Goal: Information Seeking & Learning: Learn about a topic

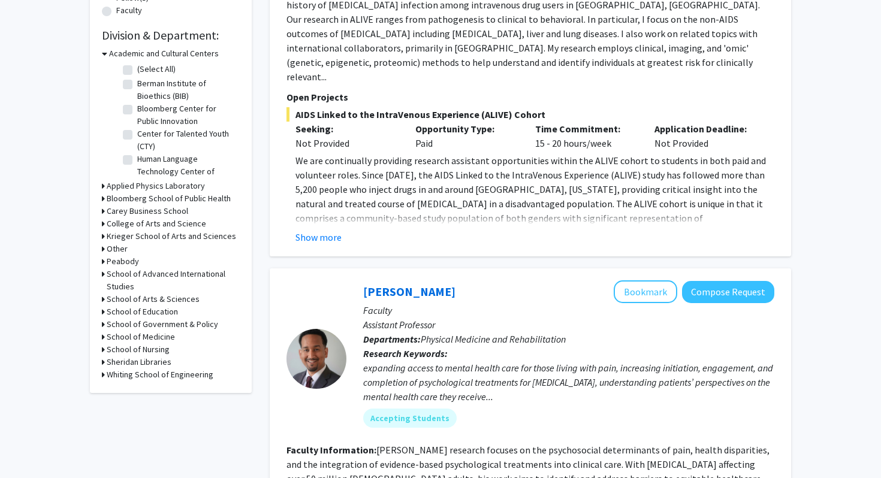
scroll to position [364, 0]
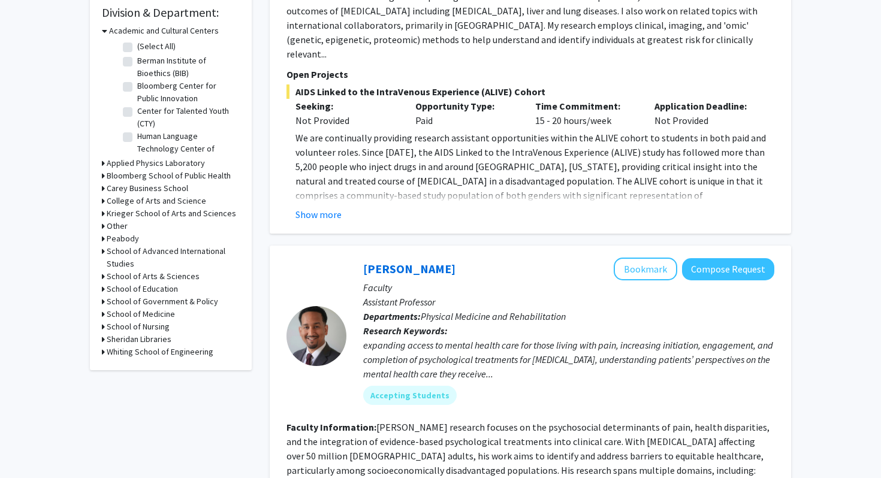
click at [101, 353] on div "Refine By Collaboration Status: Collaboration Status All Faculty/Staff Collabor…" at bounding box center [171, 35] width 162 height 670
click at [108, 354] on h3 "Whiting School of Engineering" at bounding box center [160, 352] width 107 height 13
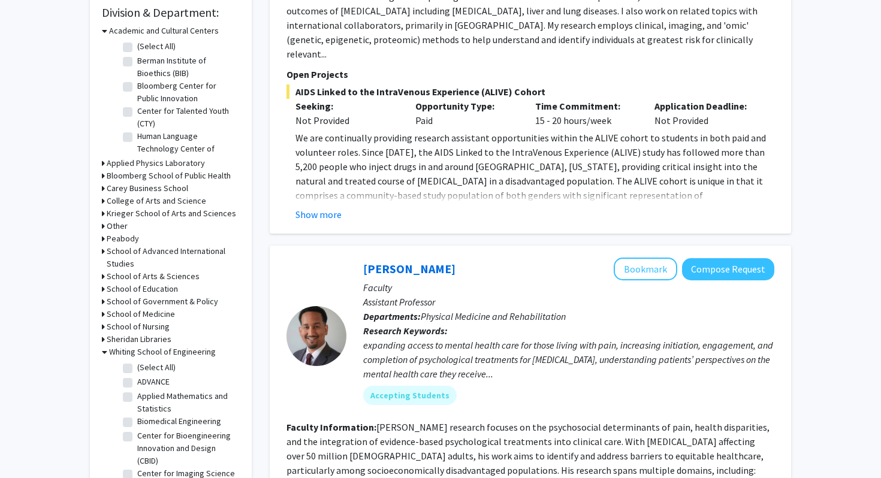
click at [132, 366] on fg-checkbox "(Select All) (Select All)" at bounding box center [180, 368] width 114 height 14
click at [137, 366] on label "(Select All)" at bounding box center [156, 367] width 38 height 13
click at [137, 366] on input "(Select All)" at bounding box center [141, 365] width 8 height 8
checkbox input "true"
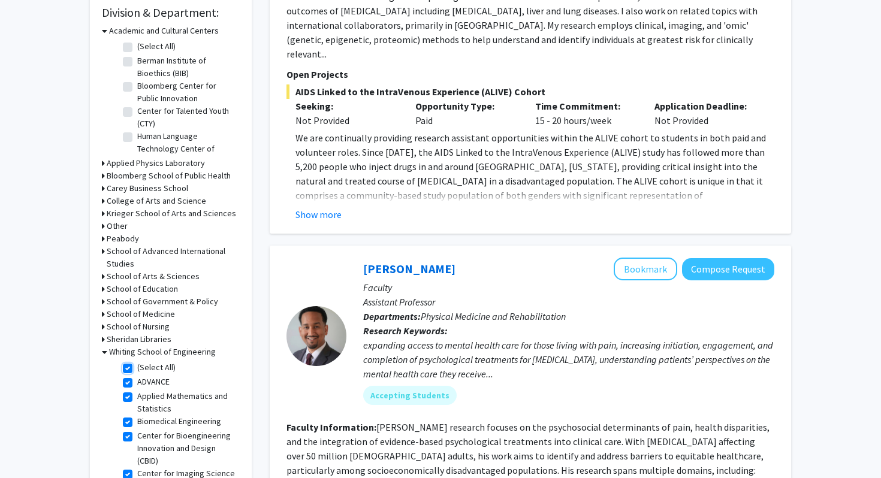
checkbox input "true"
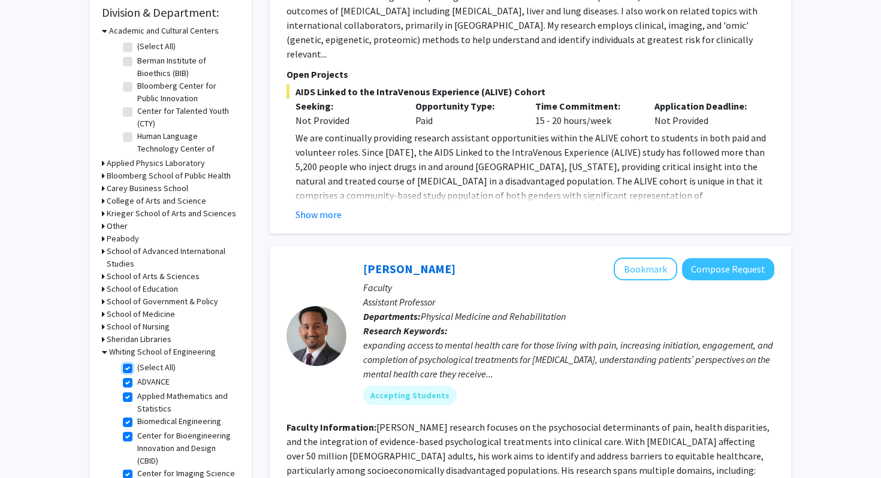
checkbox input "true"
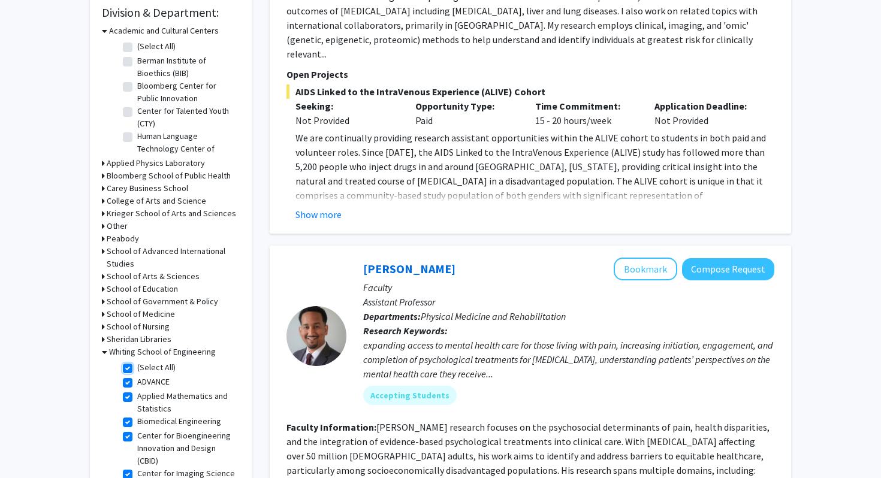
checkbox input "true"
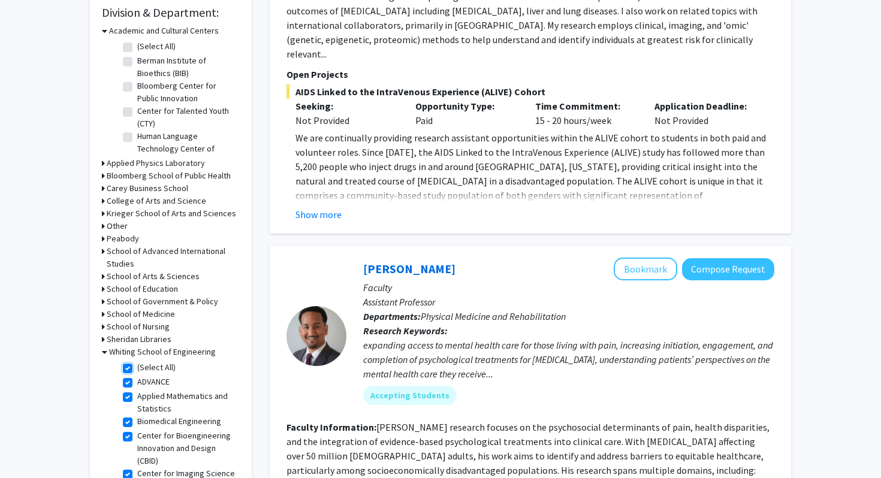
checkbox input "true"
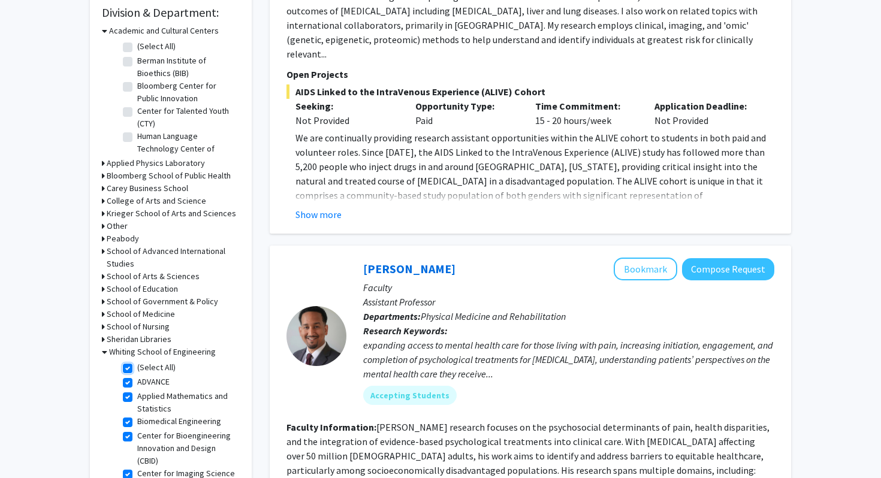
checkbox input "true"
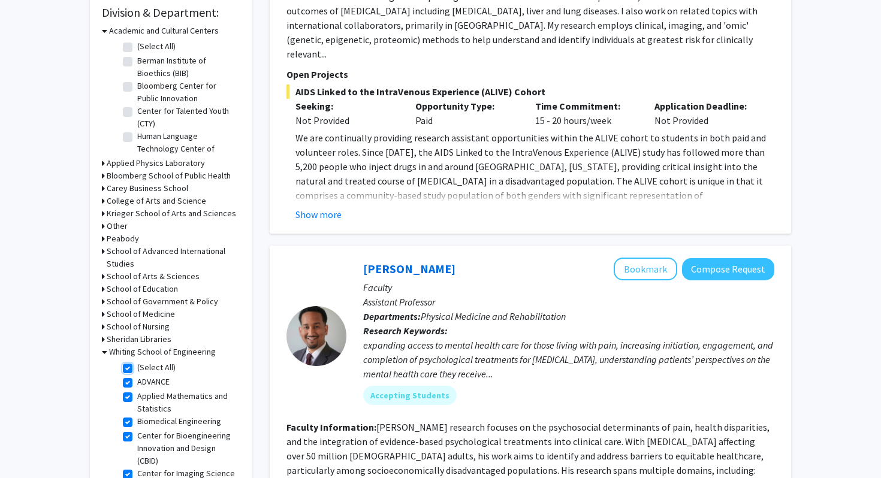
checkbox input "true"
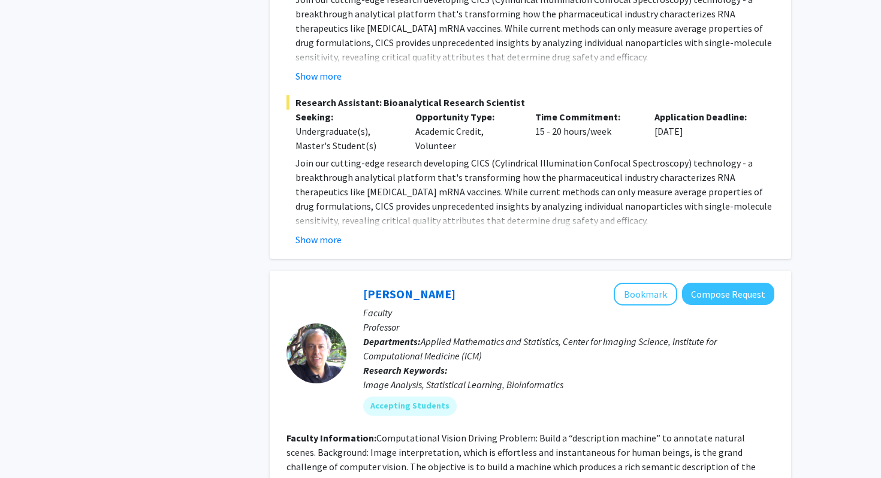
scroll to position [4705, 0]
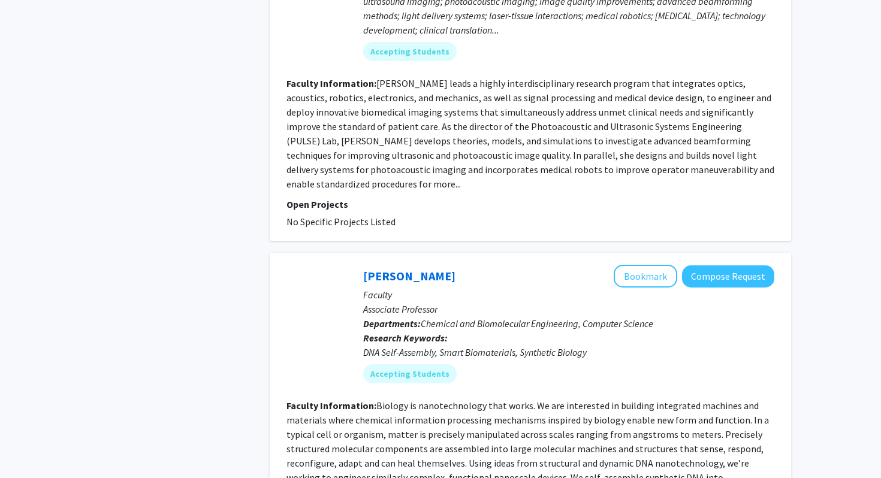
scroll to position [3094, 0]
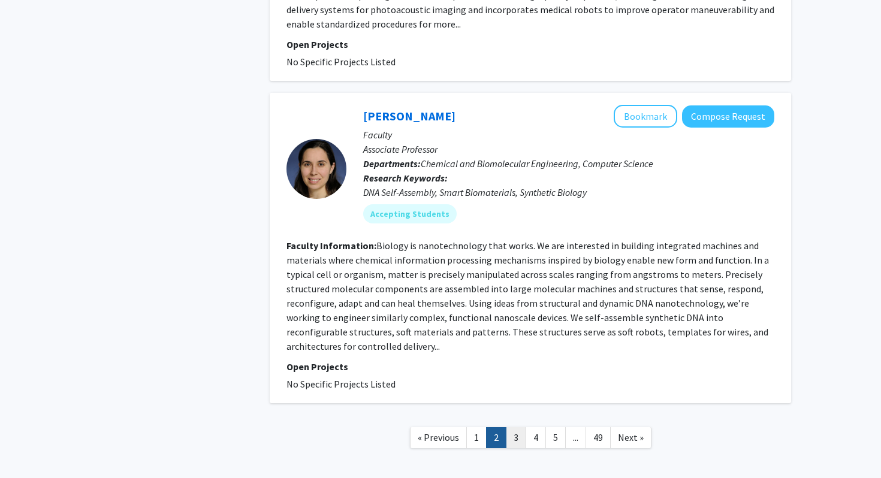
click at [516, 427] on link "3" at bounding box center [516, 437] width 20 height 21
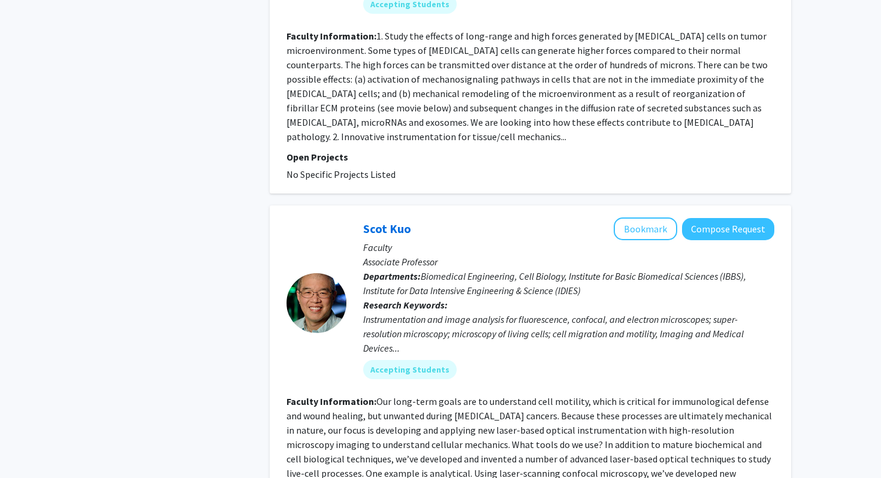
scroll to position [2505, 0]
